Goal: Transaction & Acquisition: Purchase product/service

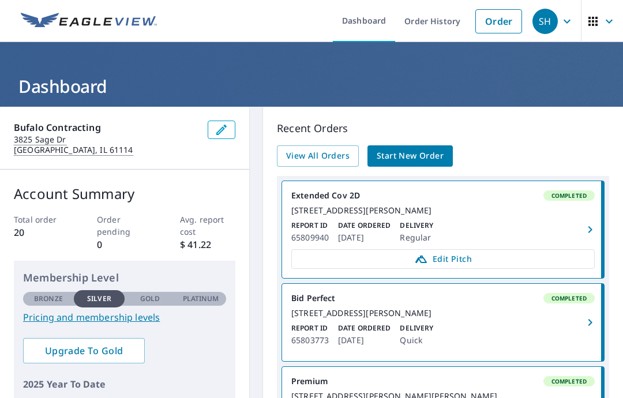
click at [426, 159] on span "Start New Order" at bounding box center [410, 156] width 67 height 14
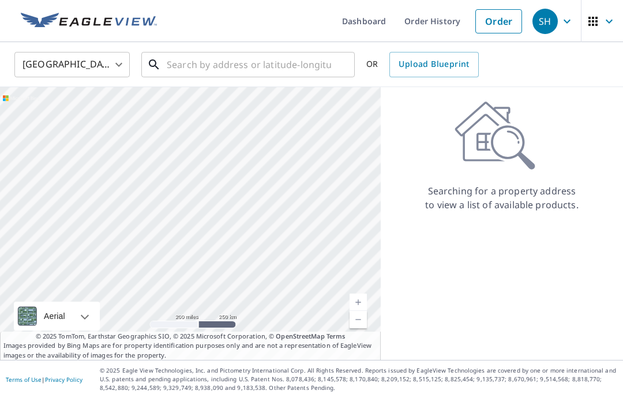
click at [269, 72] on input "text" at bounding box center [249, 64] width 164 height 32
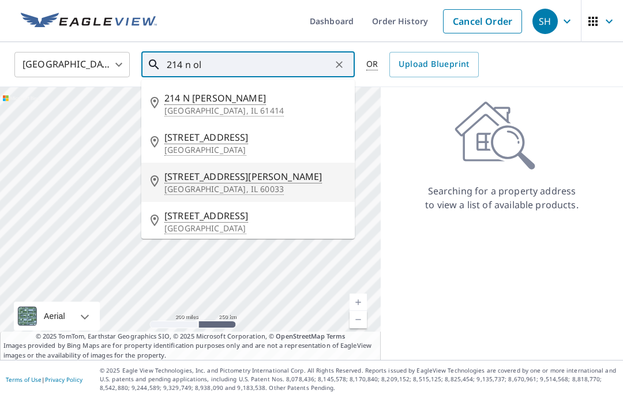
click at [213, 182] on span "[STREET_ADDRESS][PERSON_NAME]" at bounding box center [254, 177] width 181 height 14
type input "[STREET_ADDRESS][PERSON_NAME]"
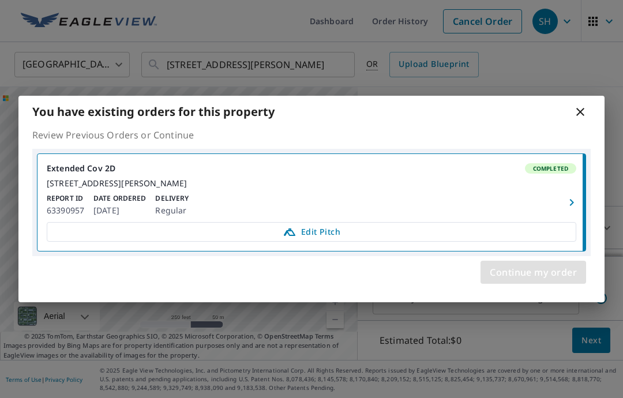
click at [563, 274] on span "Continue my order" at bounding box center [533, 272] width 87 height 16
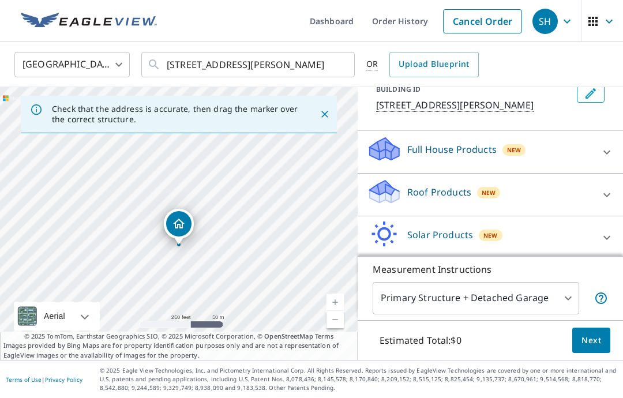
scroll to position [75, 0]
click at [609, 198] on icon at bounding box center [607, 196] width 14 height 14
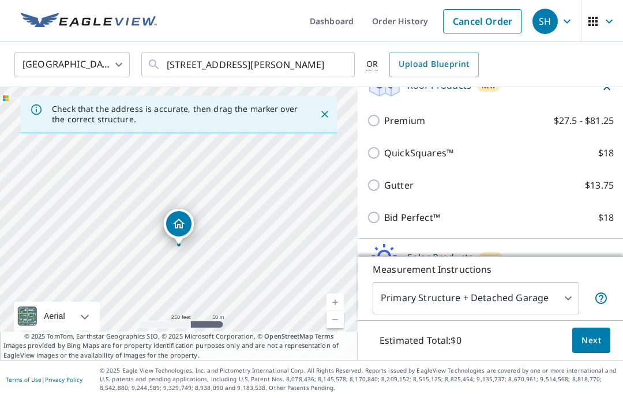
scroll to position [183, 0]
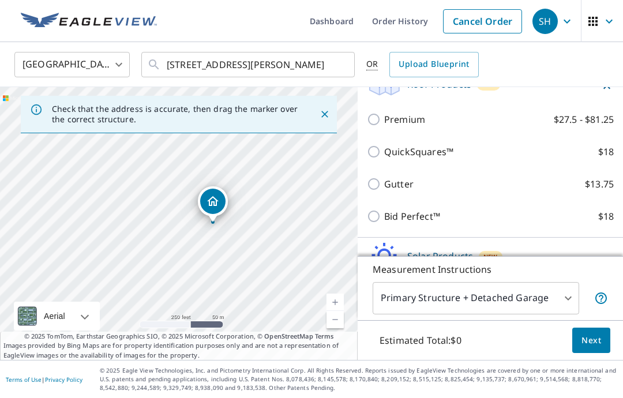
click at [372, 122] on input "Premium $27.5 - $81.25" at bounding box center [375, 119] width 17 height 14
checkbox input "true"
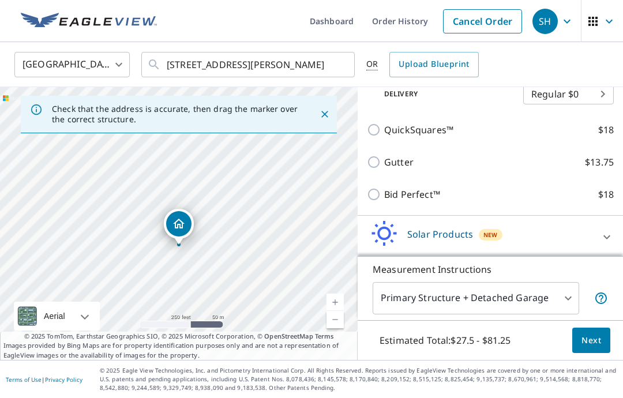
scroll to position [242, 0]
click at [564, 302] on body "SH SH Dashboard Order History Cancel Order SH [GEOGRAPHIC_DATA] [GEOGRAPHIC_DAT…" at bounding box center [311, 199] width 623 height 398
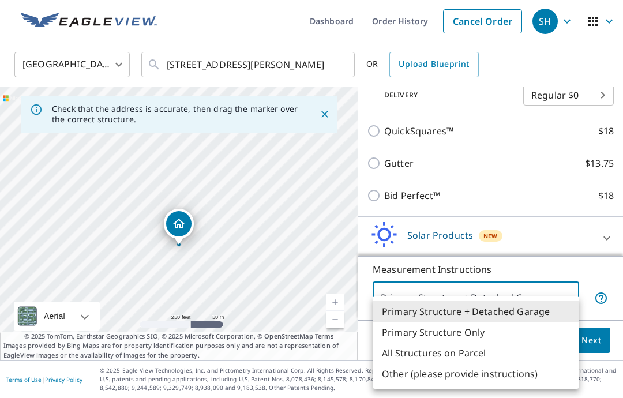
click at [471, 336] on li "Primary Structure Only" at bounding box center [475, 332] width 206 height 21
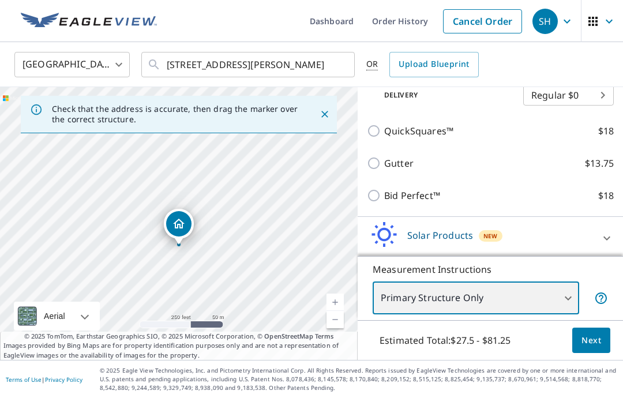
type input "2"
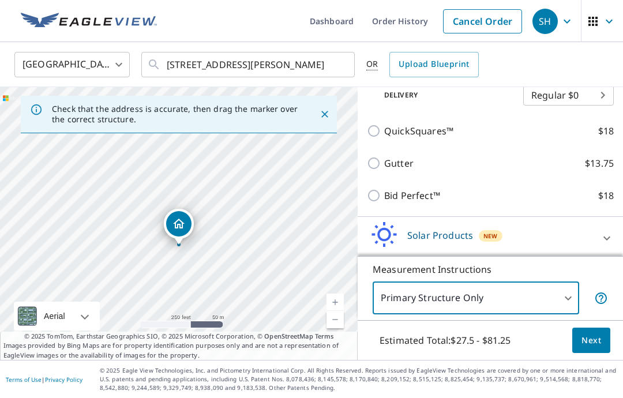
click at [593, 340] on span "Next" at bounding box center [591, 340] width 20 height 14
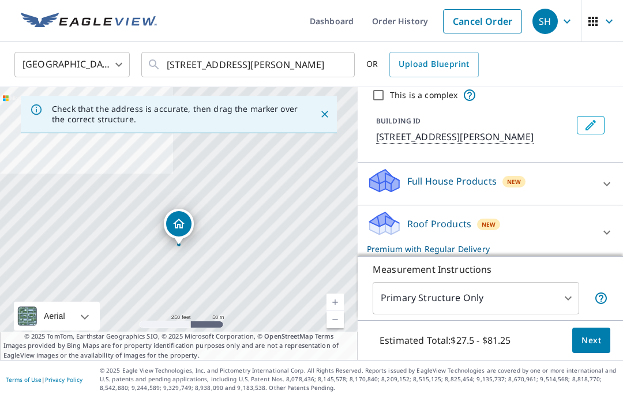
scroll to position [43, 0]
click at [608, 227] on icon at bounding box center [607, 234] width 14 height 14
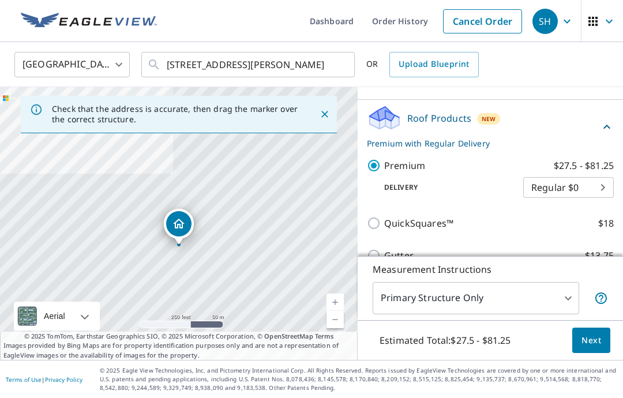
scroll to position [150, 0]
click at [602, 143] on body "SH SH Dashboard Order History Cancel Order SH [GEOGRAPHIC_DATA] [GEOGRAPHIC_DAT…" at bounding box center [311, 199] width 623 height 398
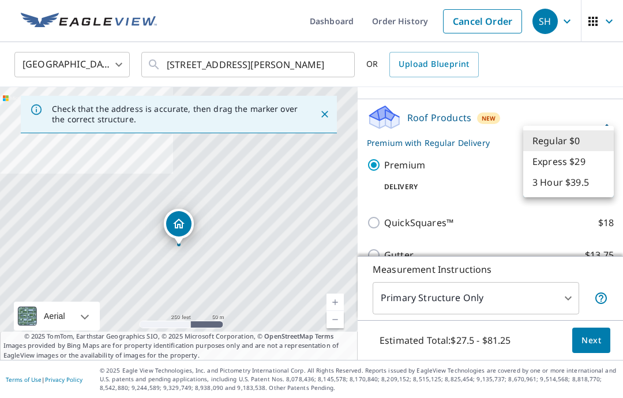
click at [570, 221] on div at bounding box center [311, 199] width 623 height 398
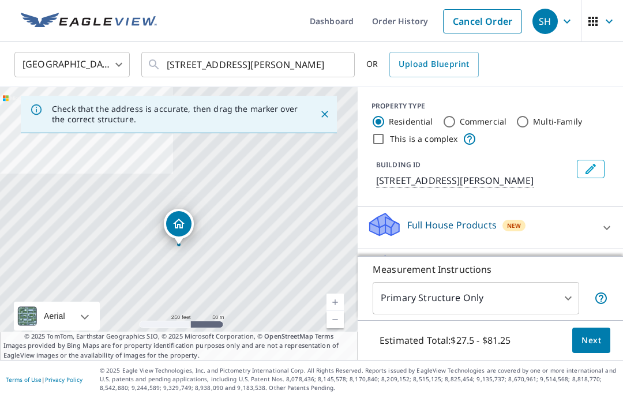
scroll to position [0, 0]
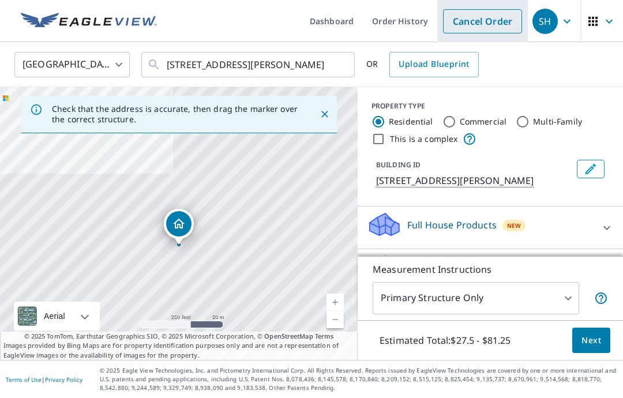
click at [494, 20] on link "Cancel Order" at bounding box center [482, 21] width 79 height 24
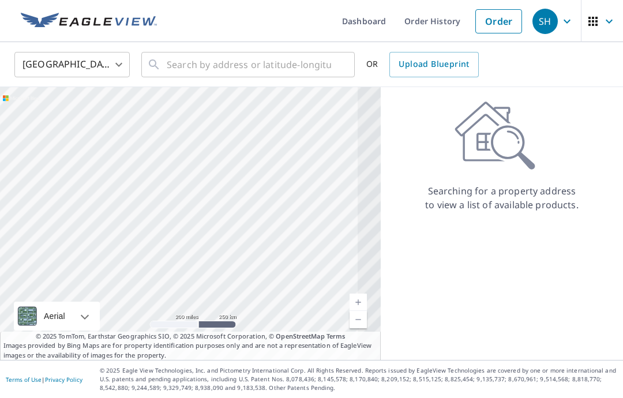
click at [559, 28] on span "SH" at bounding box center [554, 21] width 44 height 28
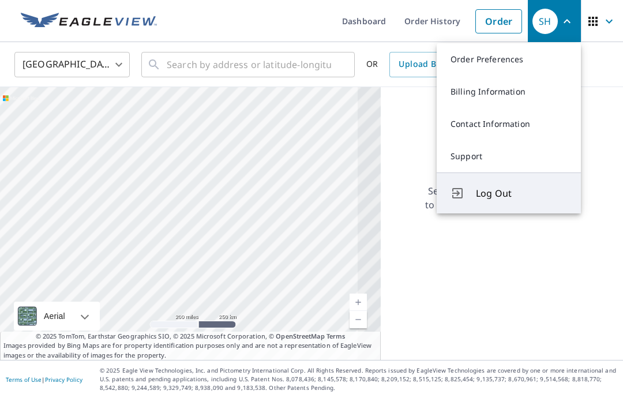
click at [502, 195] on span "Log Out" at bounding box center [521, 193] width 91 height 14
